Goal: Task Accomplishment & Management: Manage account settings

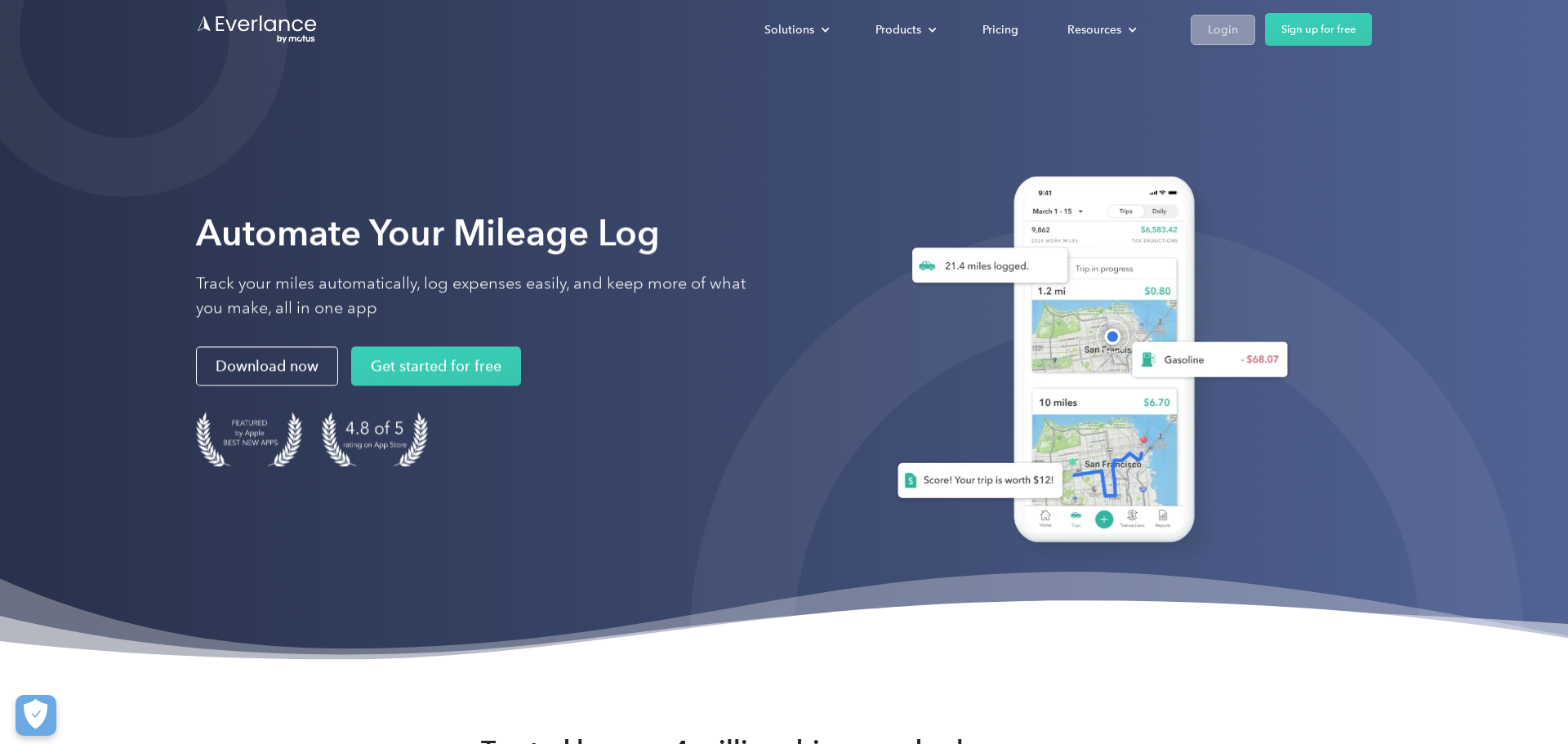
click at [1217, 27] on div "Login" at bounding box center [1222, 29] width 30 height 20
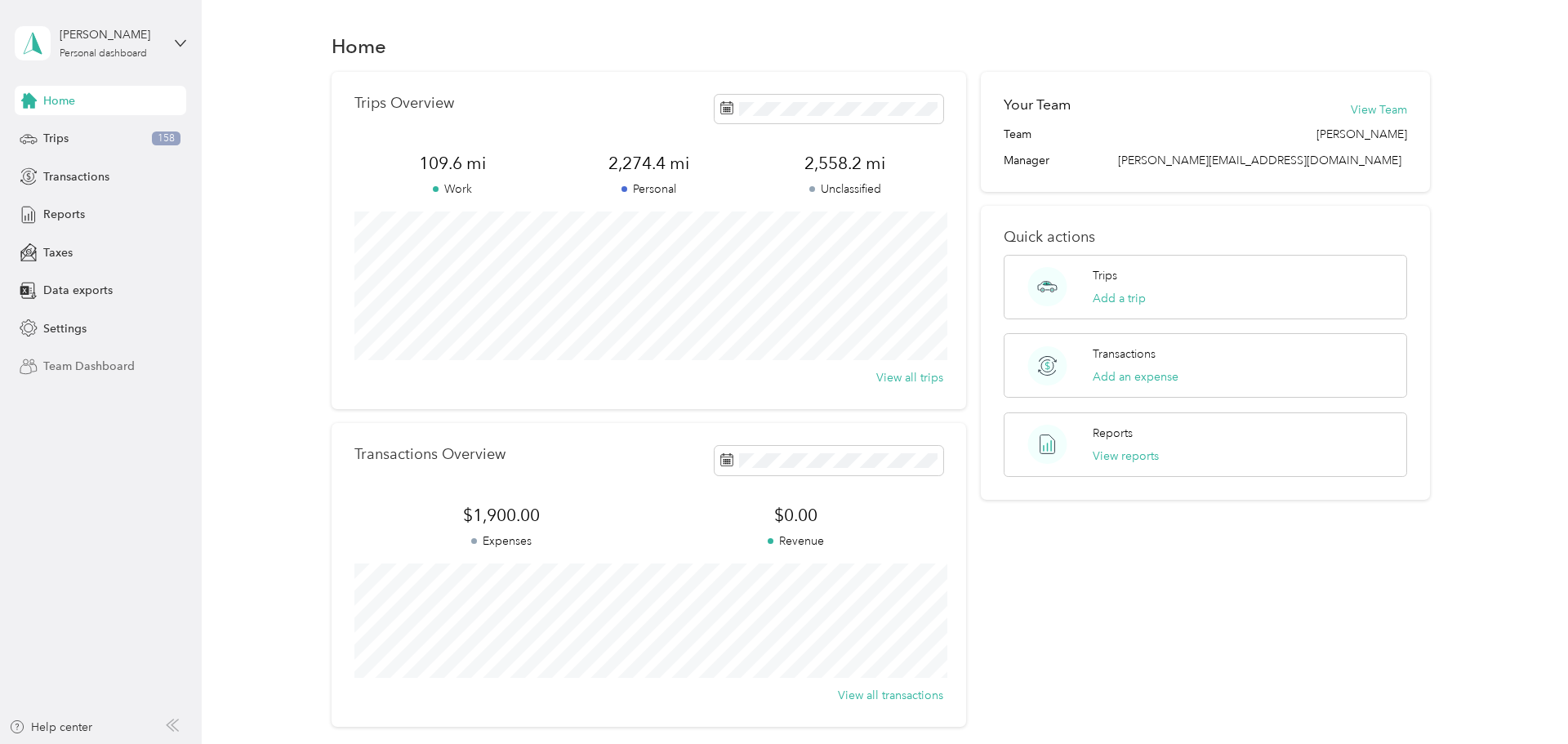
click at [86, 370] on span "Team Dashboard" at bounding box center [88, 366] width 91 height 17
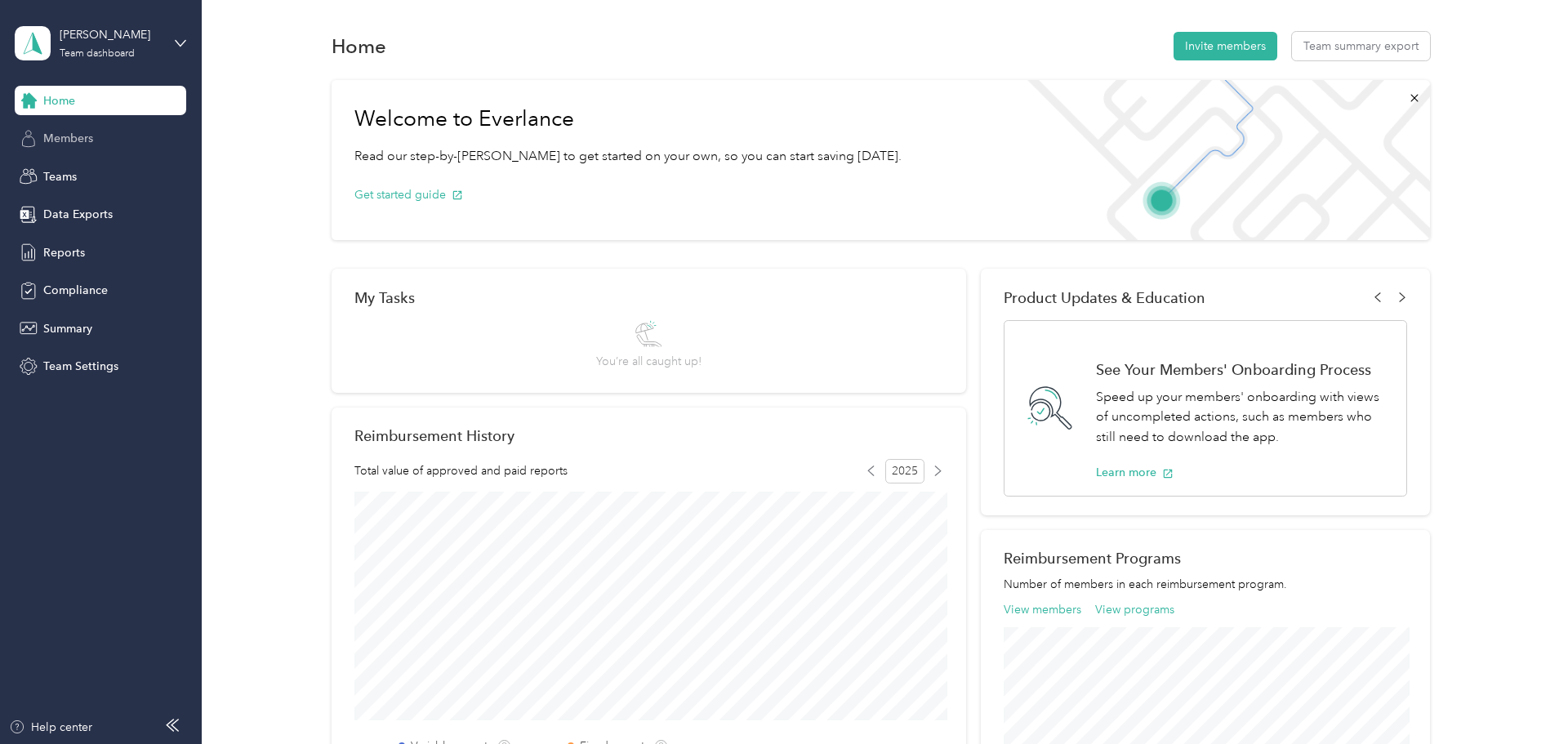
click at [81, 138] on span "Members" at bounding box center [68, 138] width 50 height 17
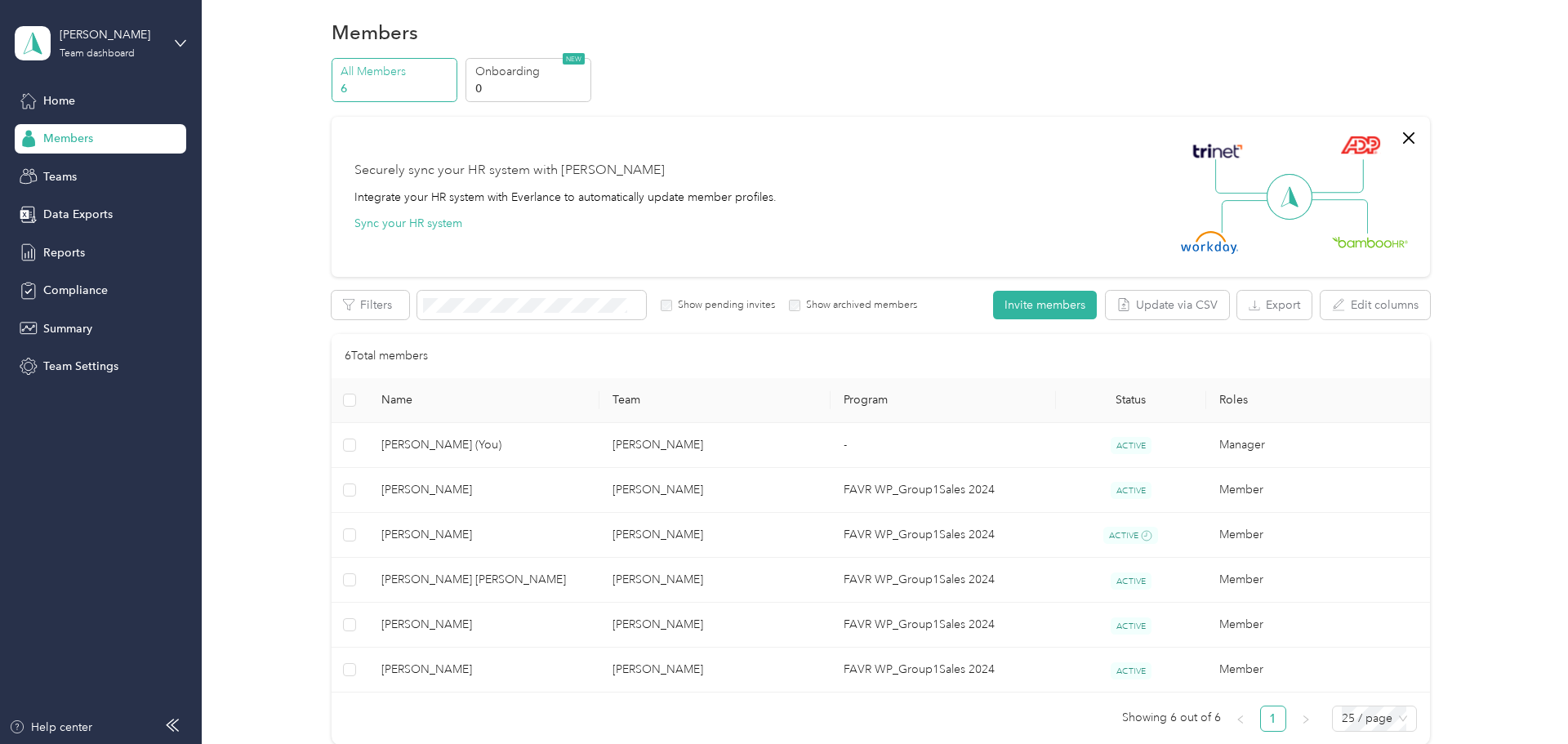
scroll to position [25, 0]
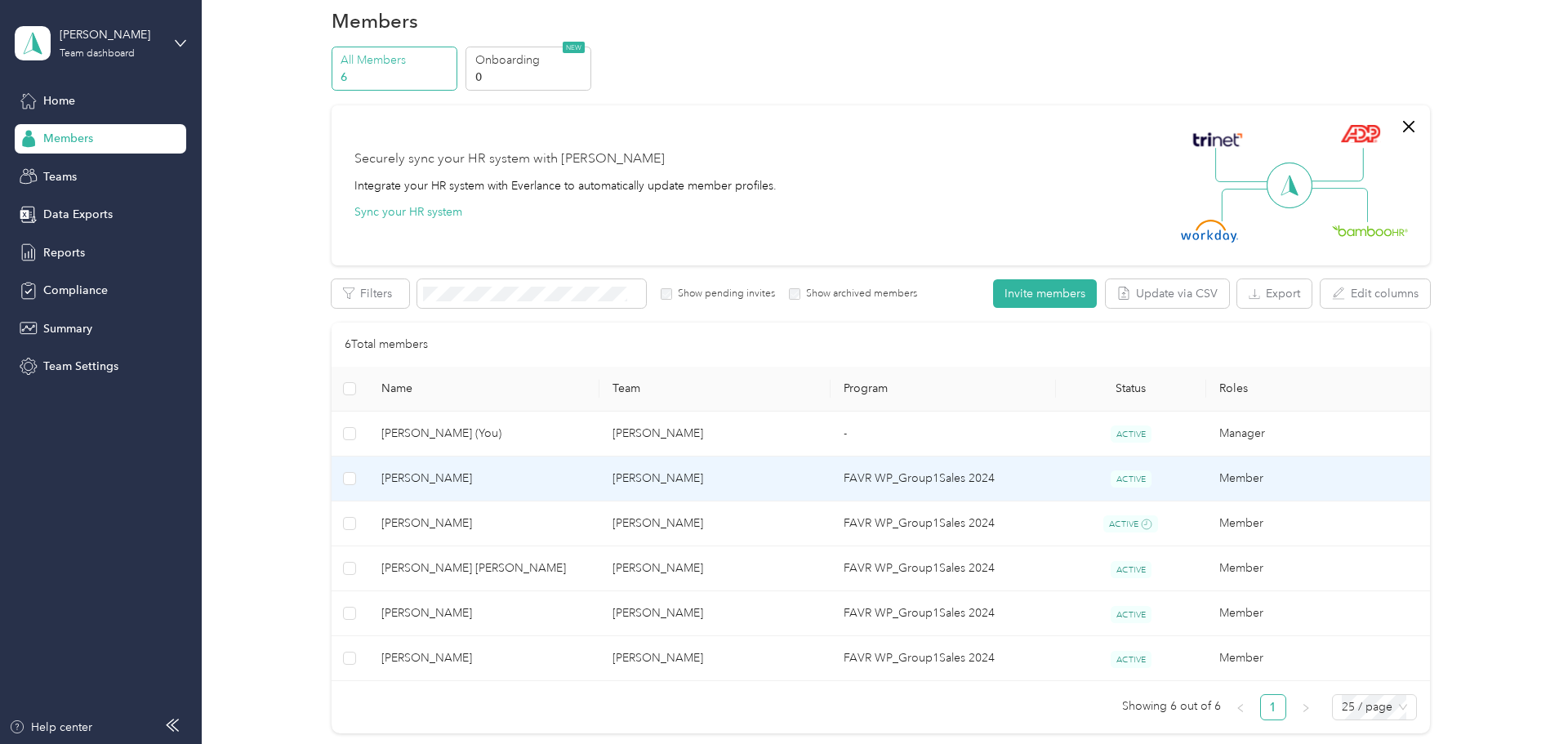
click at [759, 475] on td "Beth Cheverine" at bounding box center [715, 479] width 232 height 45
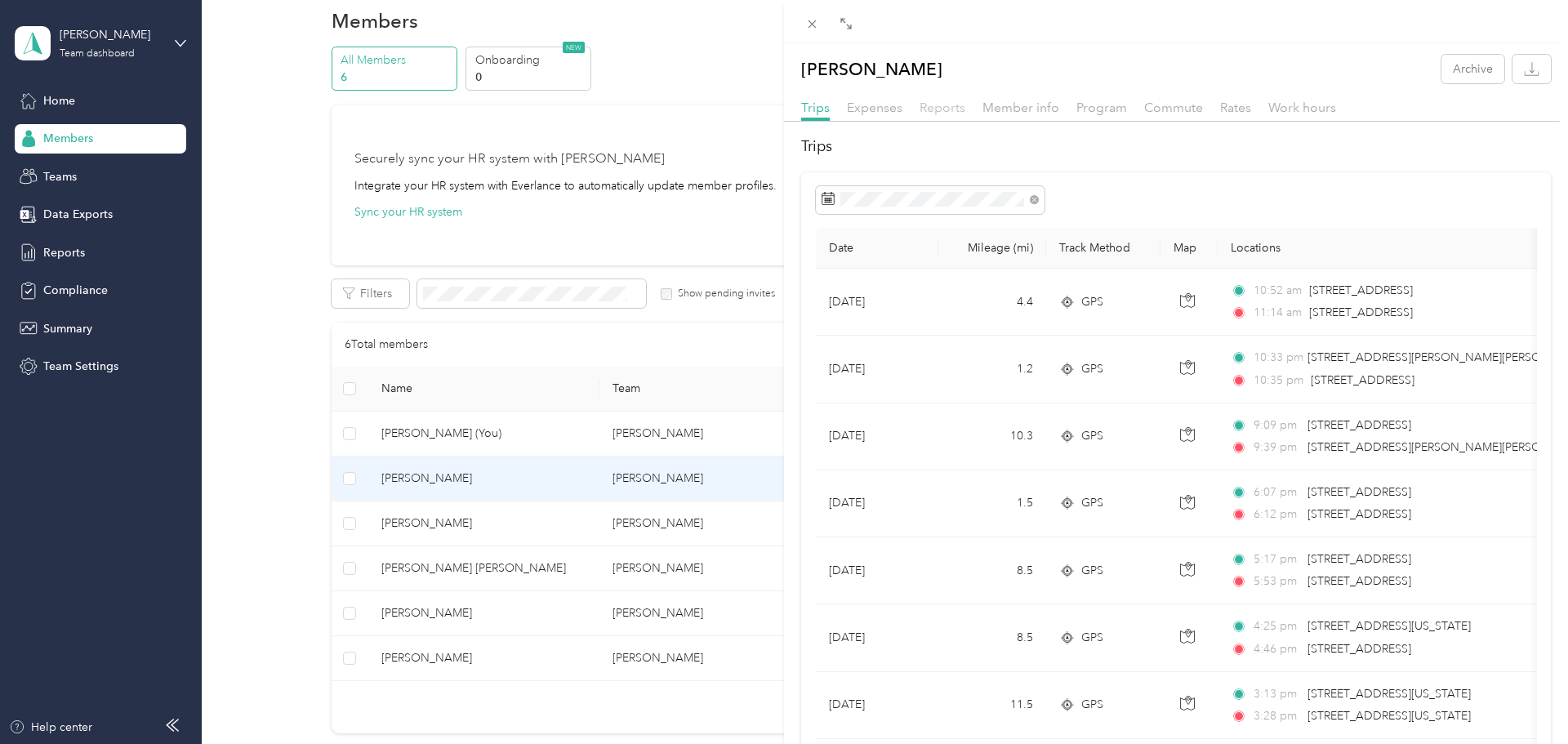
click at [953, 111] on span "Reports" at bounding box center [943, 108] width 46 height 15
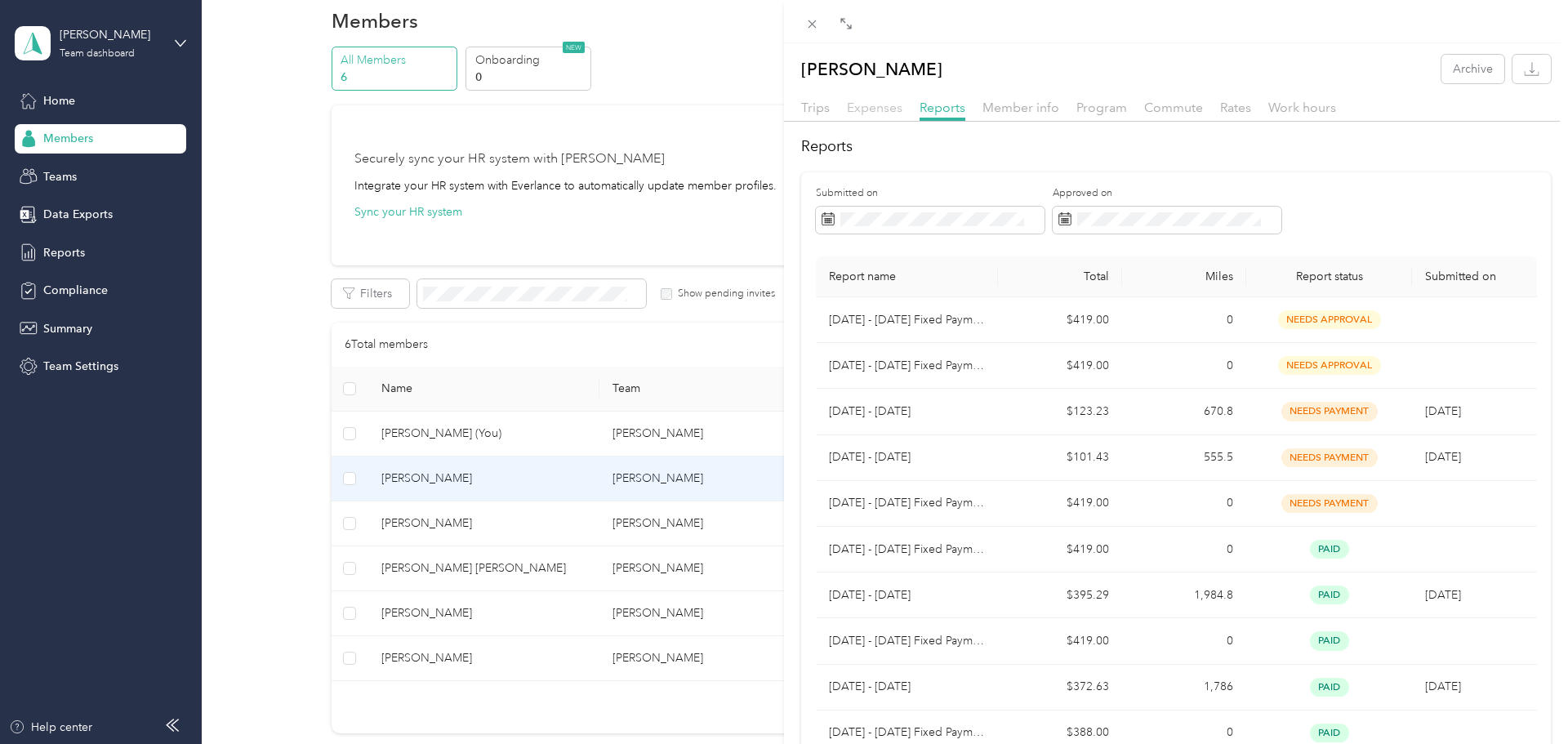
click at [877, 107] on span "Expenses" at bounding box center [874, 108] width 56 height 15
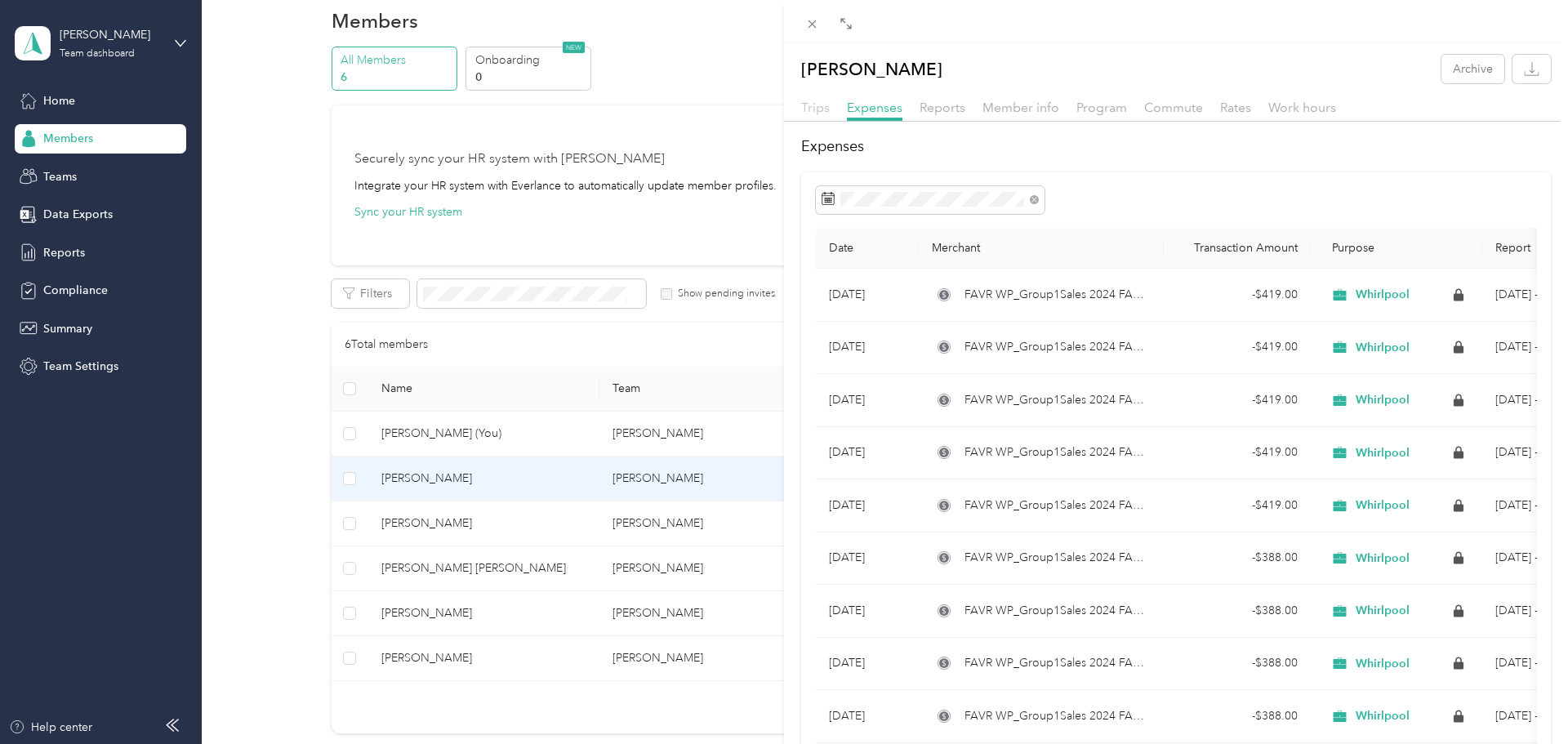
click at [821, 109] on span "Trips" at bounding box center [816, 108] width 29 height 15
